Goal: Check status

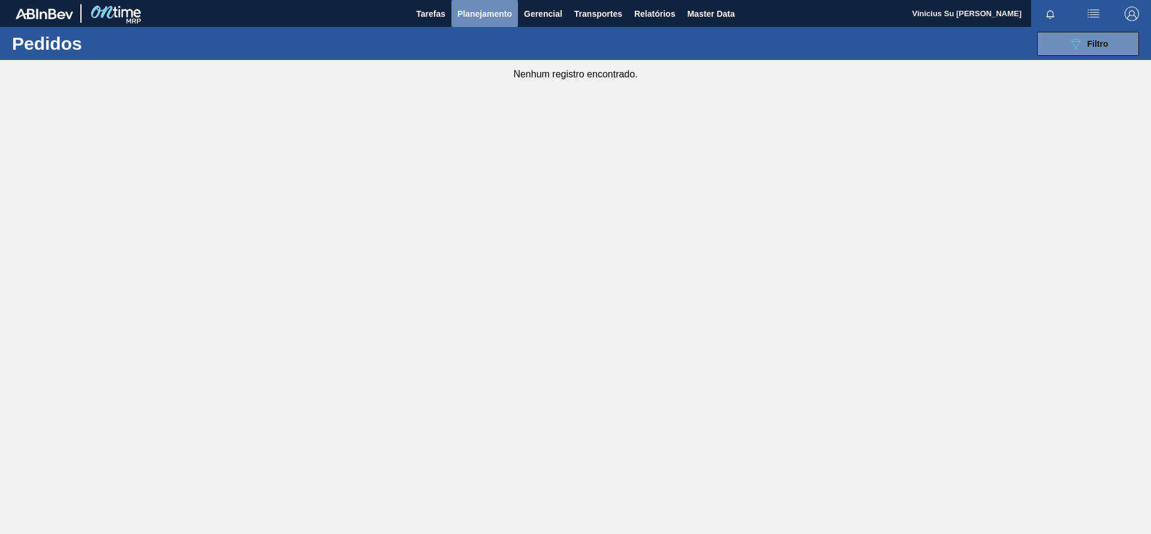
click at [482, 8] on span "Planejamento" at bounding box center [485, 14] width 55 height 14
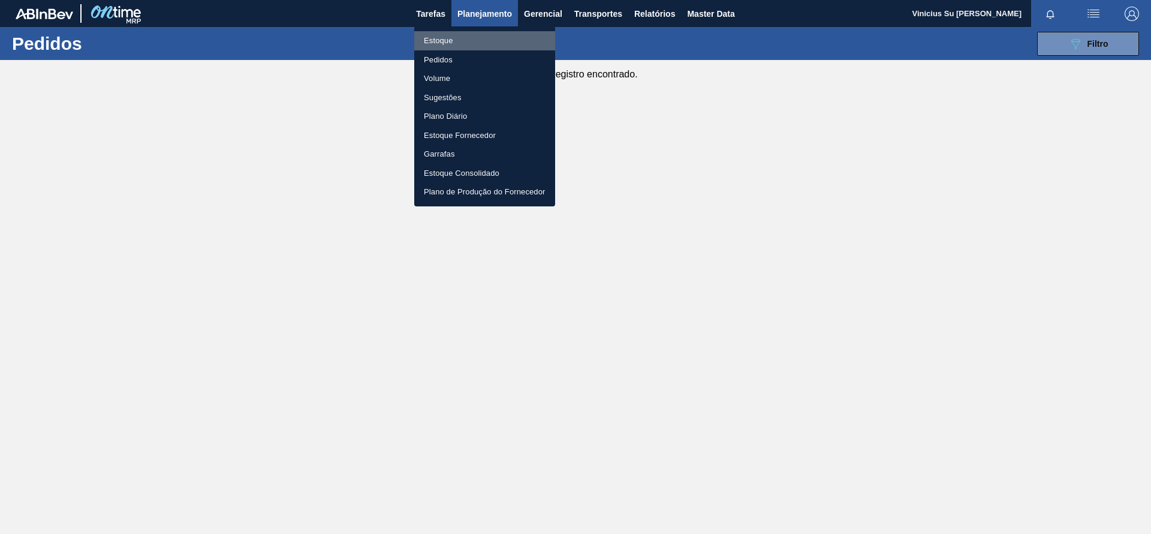
click at [443, 40] on li "Estoque" at bounding box center [484, 40] width 141 height 19
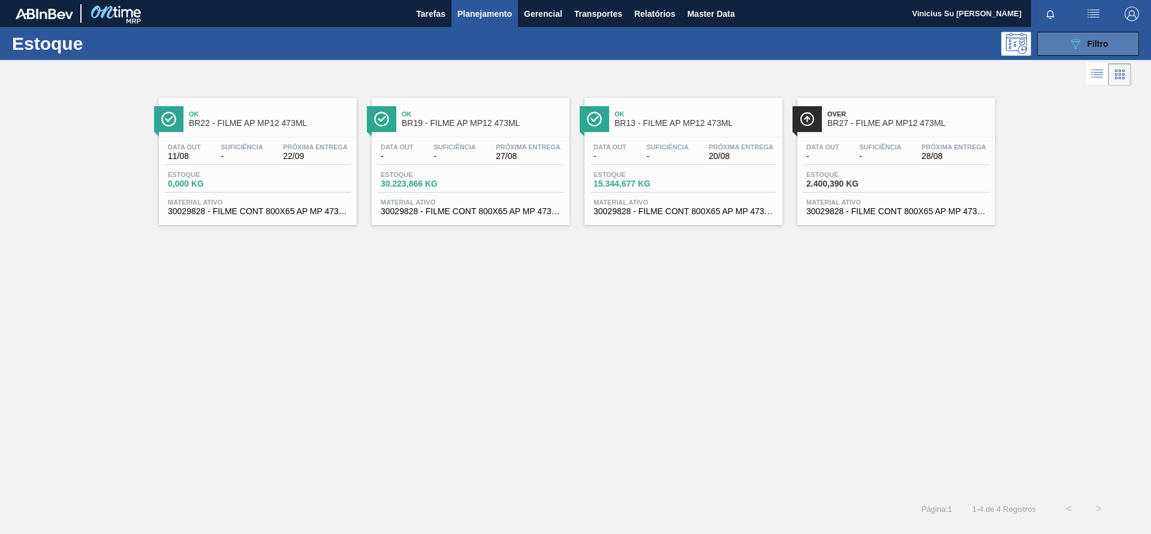
click at [1098, 41] on span "Filtro" at bounding box center [1098, 44] width 21 height 10
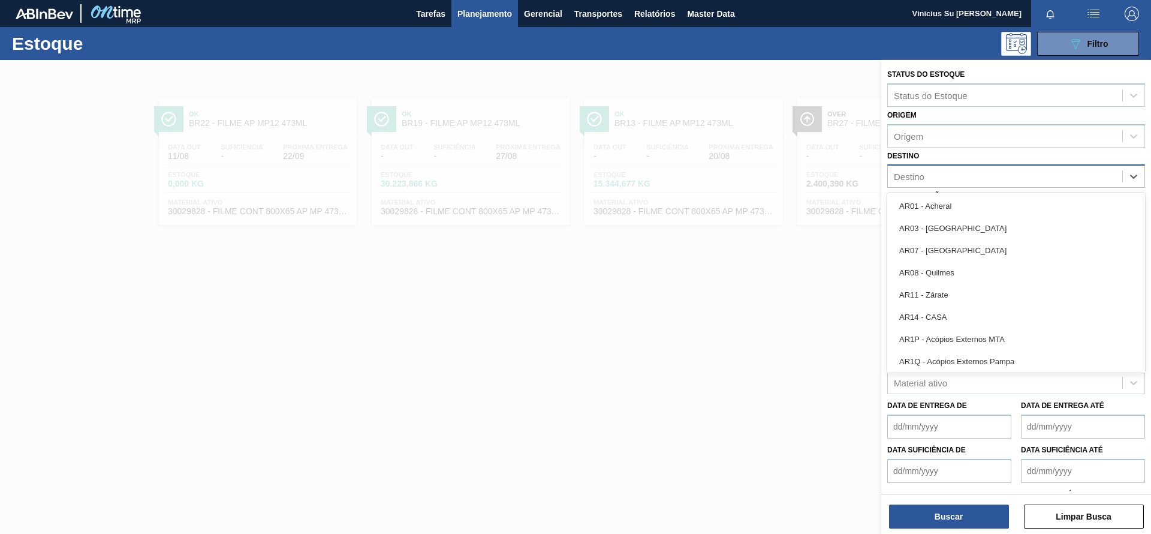
click at [1026, 178] on div "Destino" at bounding box center [1005, 176] width 234 height 17
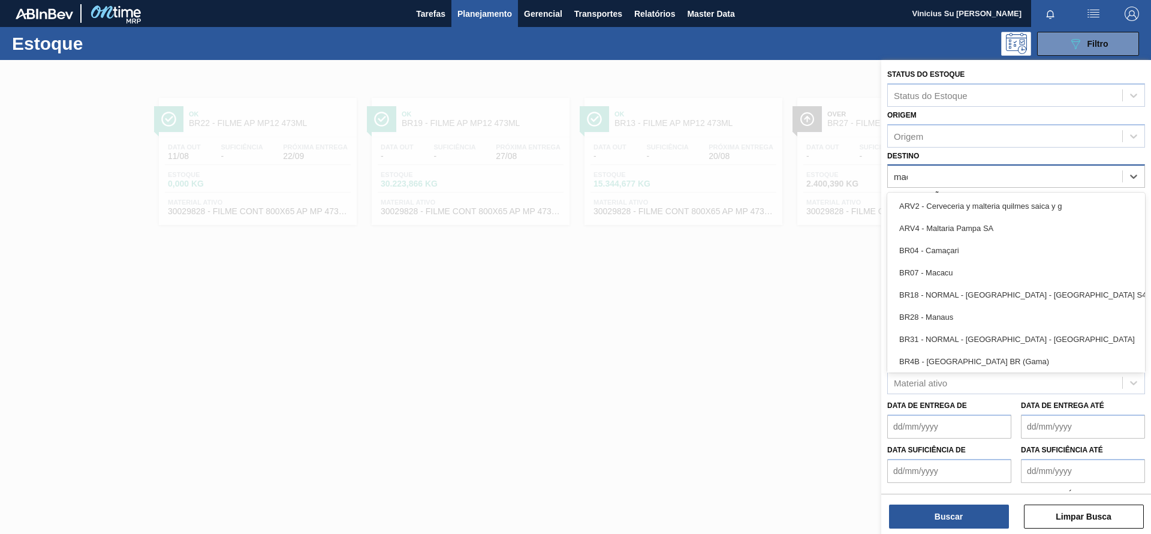
type input "macac"
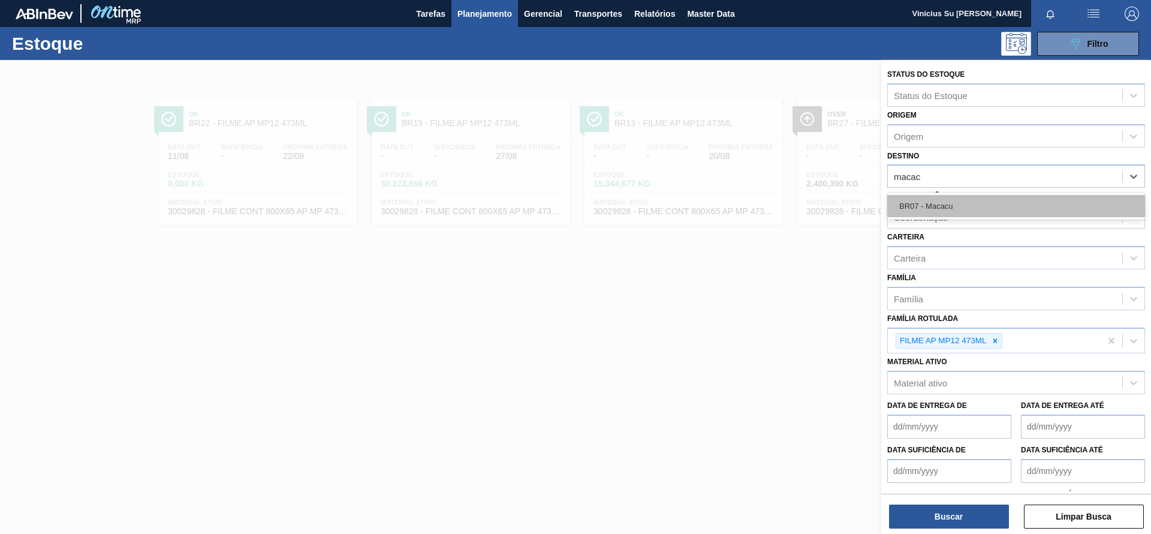
click at [993, 209] on div "BR07 - Macacu" at bounding box center [1017, 206] width 258 height 22
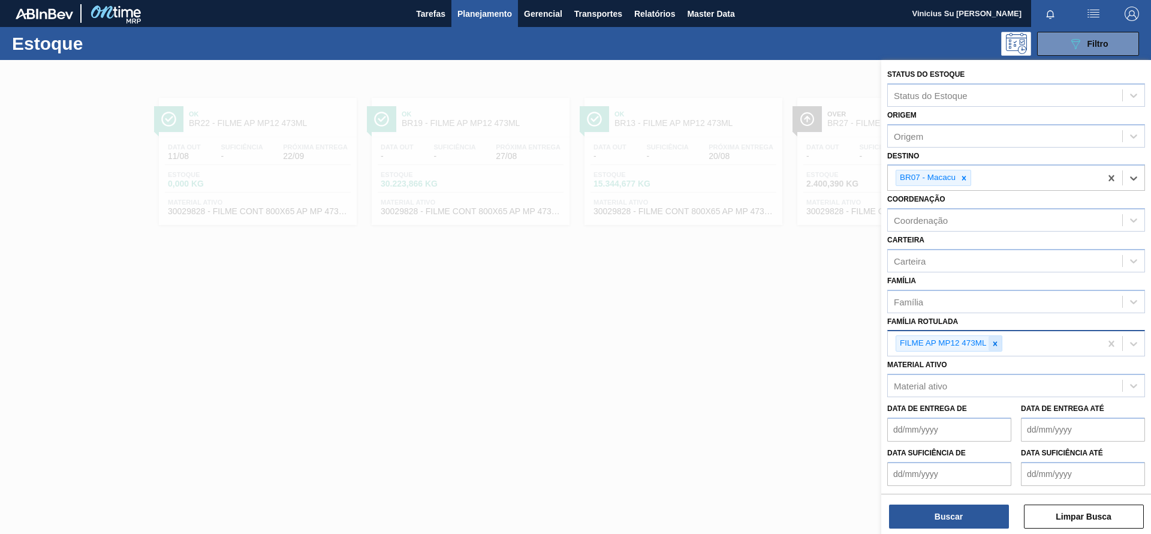
click at [997, 342] on icon at bounding box center [995, 343] width 8 height 8
click at [1006, 260] on div "Carteira" at bounding box center [1005, 260] width 234 height 17
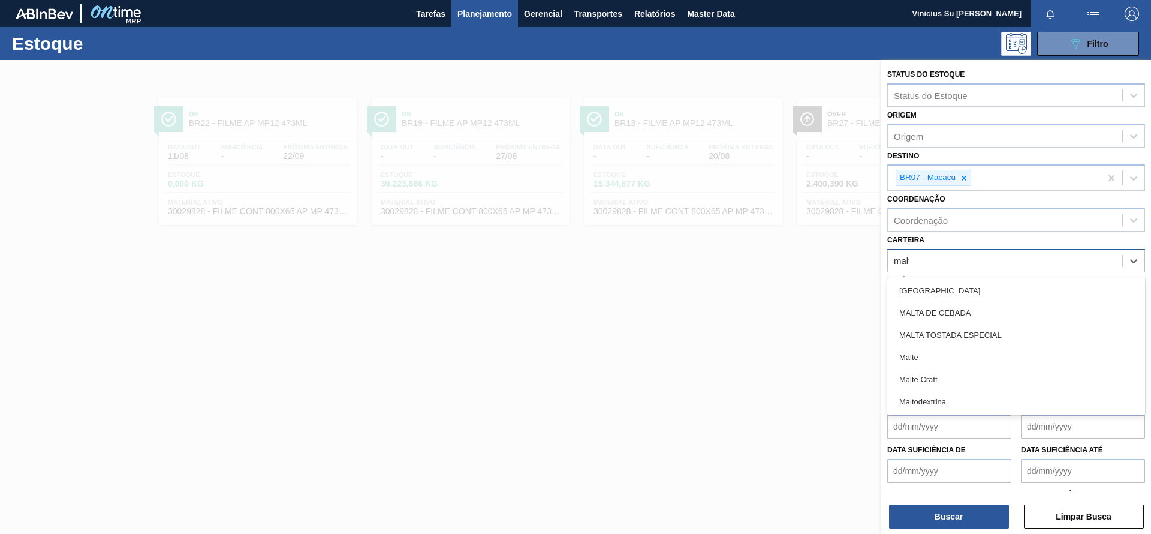
type input "malte"
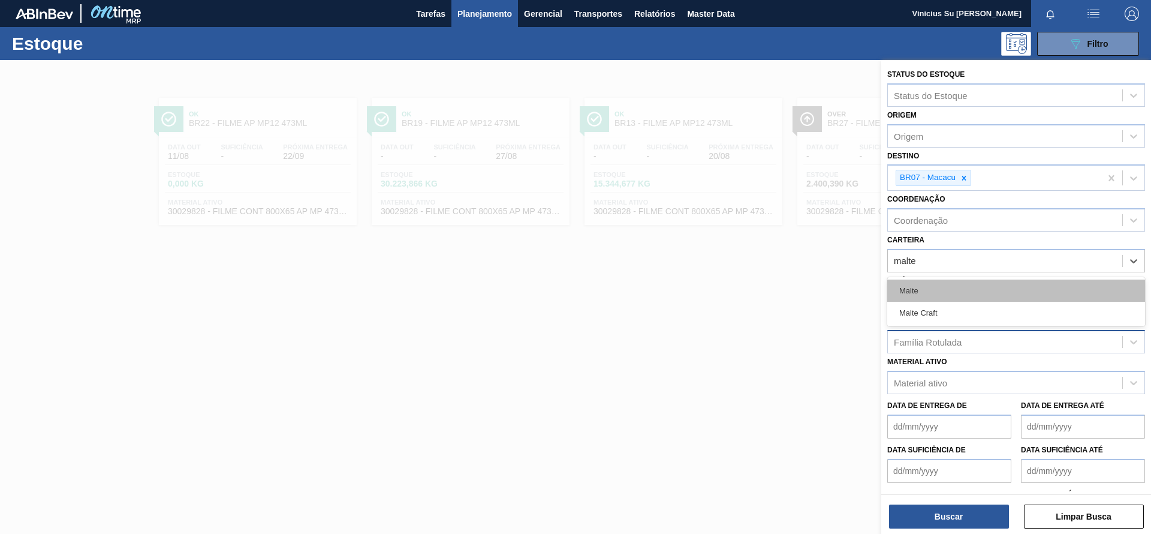
click at [956, 287] on div "Malte" at bounding box center [1017, 290] width 258 height 22
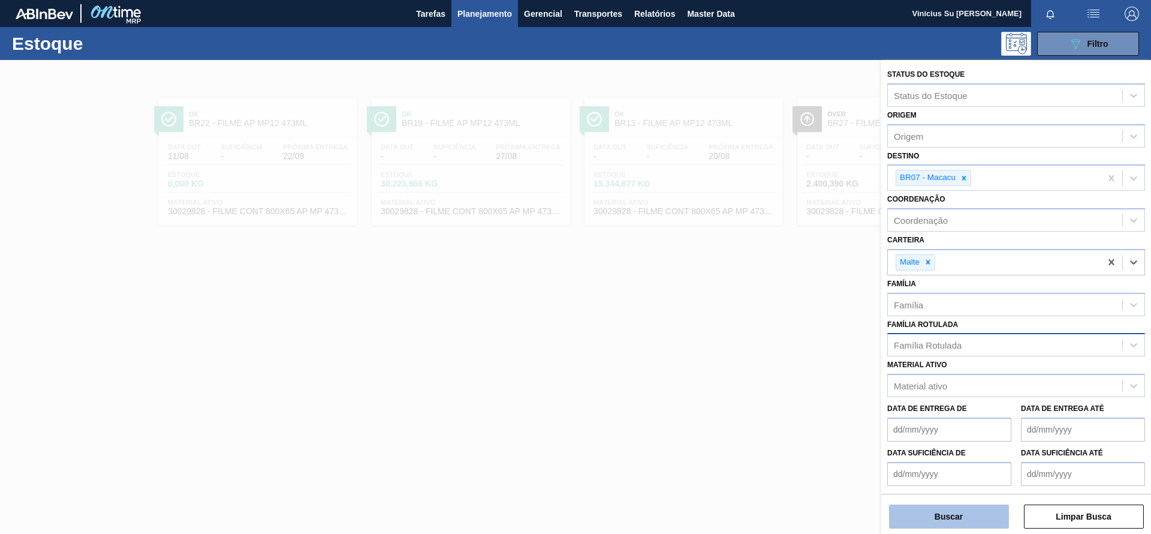
click at [958, 516] on button "Buscar" at bounding box center [949, 516] width 120 height 24
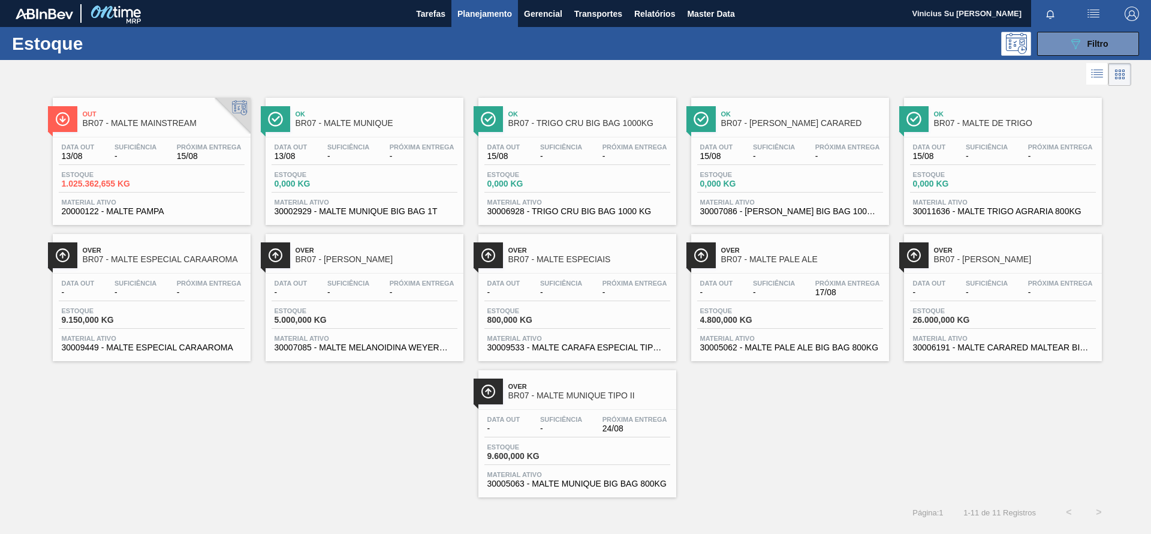
click at [792, 255] on span "BR07 - MALTE PALE ALE" at bounding box center [802, 259] width 162 height 9
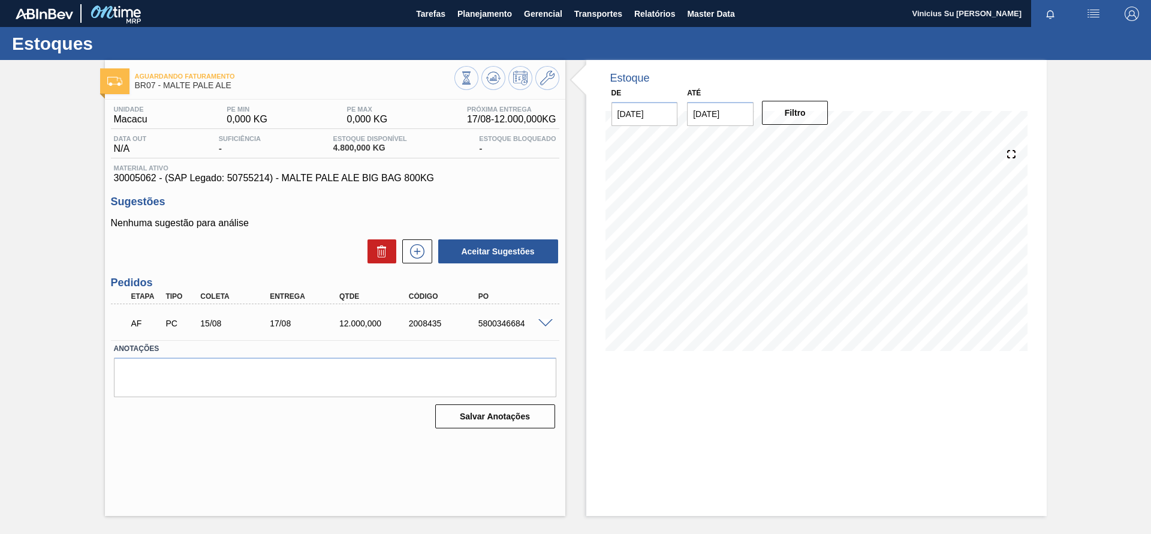
click at [551, 318] on div at bounding box center [548, 322] width 24 height 9
click at [545, 319] on span at bounding box center [546, 323] width 14 height 9
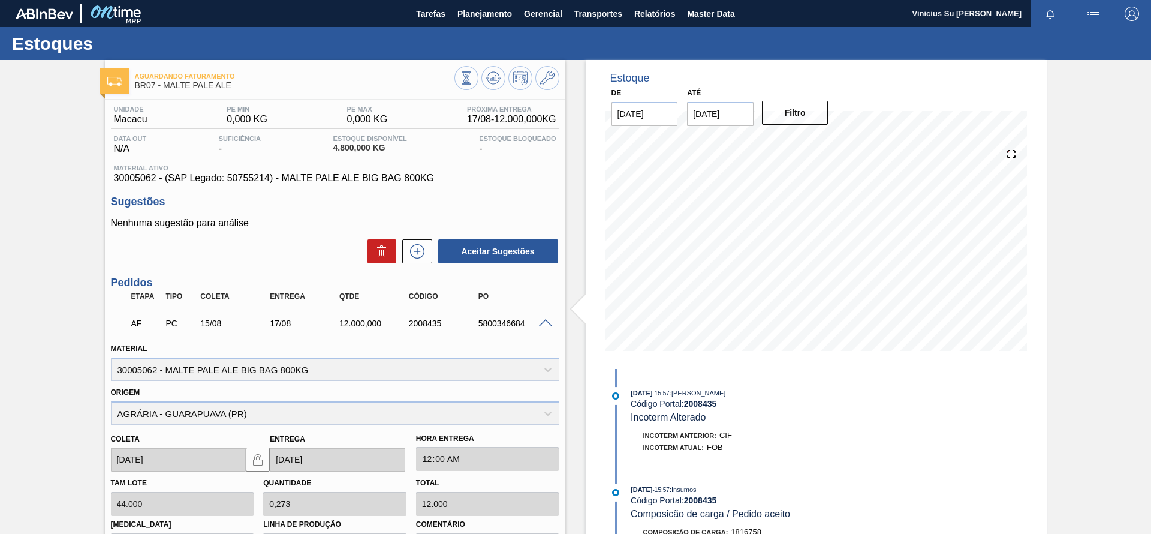
click at [80, 314] on div "Aguardando Faturamento BR07 - MALTE PALE ALE Unidade Macacu PE MIN 0,000 KG PE …" at bounding box center [575, 394] width 1151 height 669
click at [69, 293] on div "Aguardando Faturamento BR07 - MALTE PALE ALE Unidade Macacu PE MIN 0,000 KG PE …" at bounding box center [575, 394] width 1151 height 669
click at [67, 295] on div "Aguardando Faturamento BR07 - MALTE PALE ALE Unidade Macacu PE MIN 0,000 KG PE …" at bounding box center [575, 394] width 1151 height 669
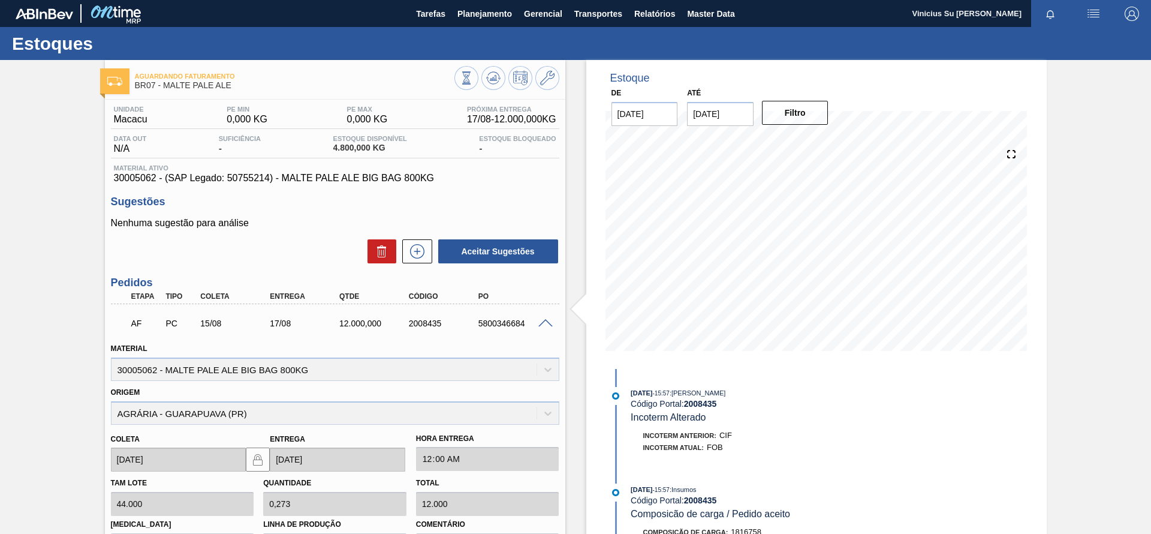
click at [67, 295] on div "Aguardando Faturamento BR07 - MALTE PALE ALE Unidade Macacu PE MIN 0,000 KG PE …" at bounding box center [575, 394] width 1151 height 669
click at [10, 290] on div "Aguardando Faturamento BR07 - MALTE PALE ALE Unidade Macacu PE MIN 0,000 KG PE …" at bounding box center [575, 394] width 1151 height 669
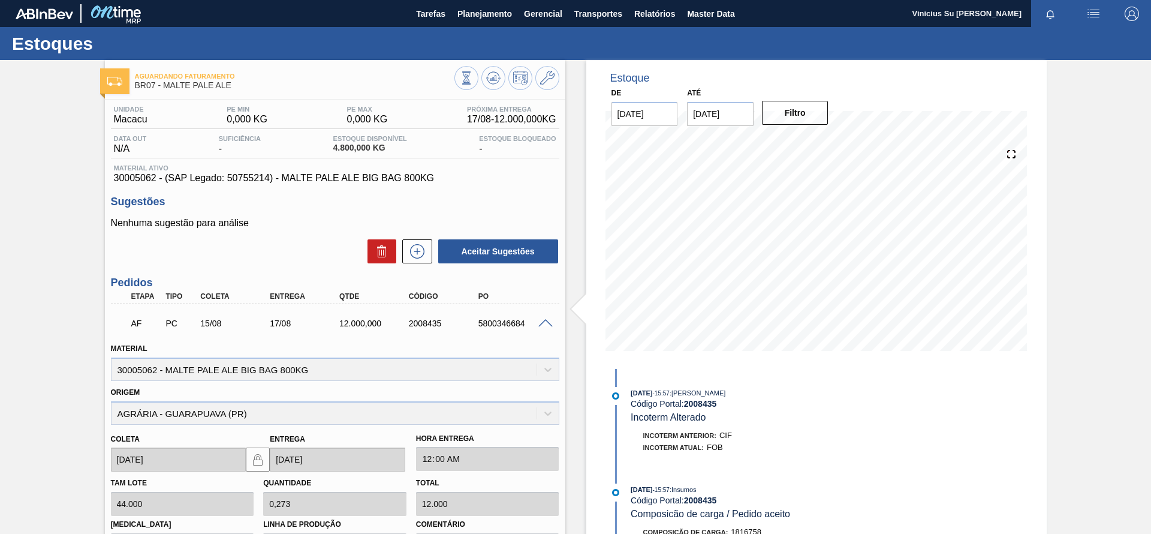
click at [17, 284] on div "Aguardando Faturamento BR07 - MALTE PALE ALE Unidade Macacu PE MIN 0,000 KG PE …" at bounding box center [575, 394] width 1151 height 669
